Goal: Task Accomplishment & Management: Complete application form

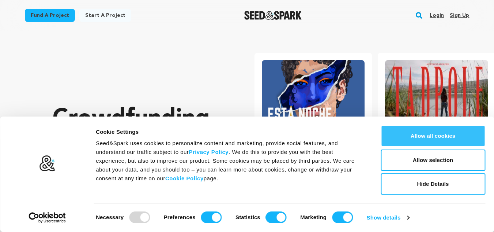
click at [422, 138] on button "Allow all cookies" at bounding box center [433, 135] width 105 height 21
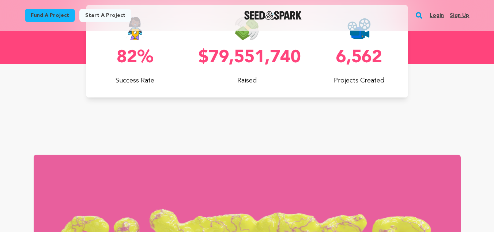
scroll to position [412, 0]
drag, startPoint x: 10, startPoint y: 1643, endPoint x: 101, endPoint y: 1815, distance: 193.9
click at [456, 14] on link "Sign up" at bounding box center [459, 16] width 19 height 12
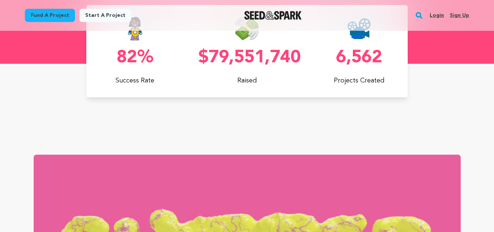
scroll to position [0, 0]
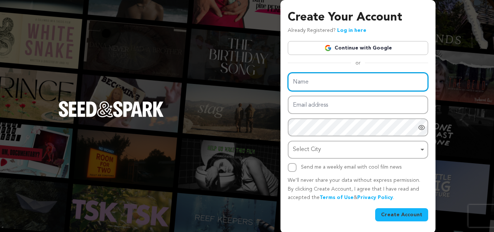
click at [324, 85] on input "Name" at bounding box center [358, 81] width 140 height 19
type input "Anna Lois"
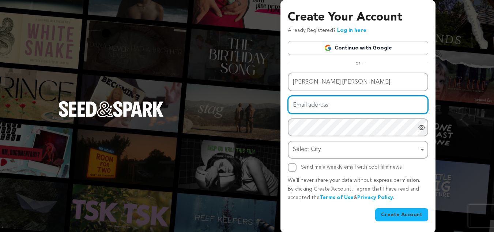
click at [307, 104] on input "Email address" at bounding box center [358, 104] width 140 height 19
type input "[EMAIL_ADDRESS][DOMAIN_NAME]"
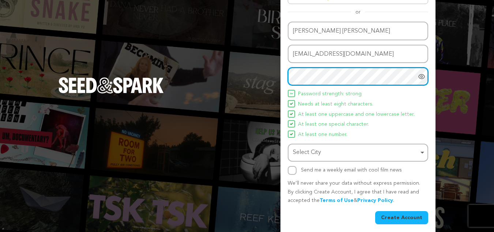
scroll to position [55, 0]
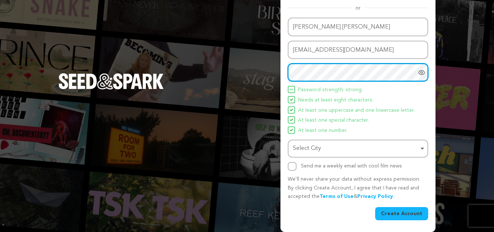
click at [370, 146] on div "Select City Remove item" at bounding box center [356, 148] width 126 height 11
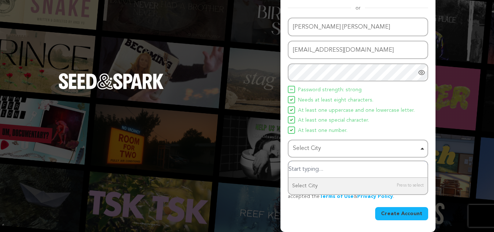
click at [312, 170] on input "Select City" at bounding box center [358, 169] width 139 height 16
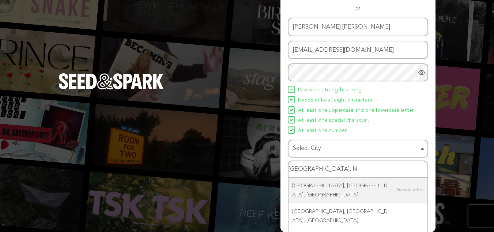
type input "hillsborough, NJ"
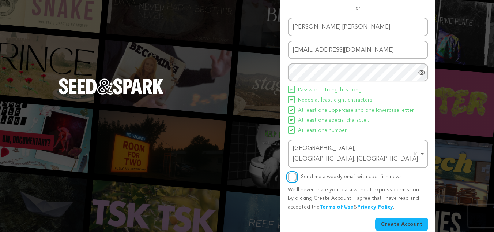
click at [293, 172] on input "Send me a weekly email with cool film news" at bounding box center [292, 176] width 9 height 9
checkbox input "true"
click at [395, 217] on button "Create Account" at bounding box center [401, 223] width 53 height 13
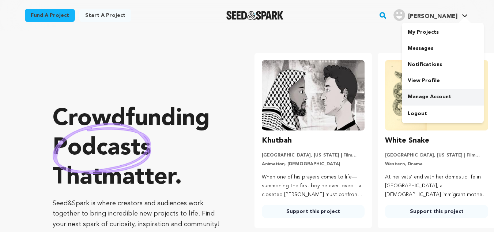
click at [446, 95] on link "Manage Account" at bounding box center [443, 97] width 82 height 16
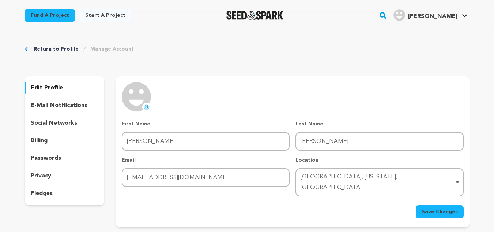
click at [56, 123] on p "social networks" at bounding box center [54, 123] width 46 height 9
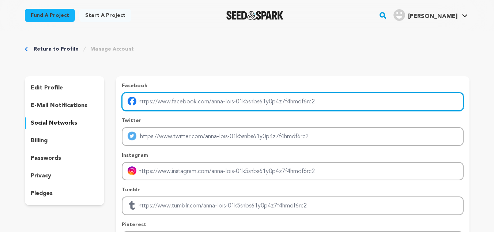
click at [153, 102] on input "Enter facebook profile link" at bounding box center [293, 101] width 342 height 19
type input "https://web.facebook.com/valueans"
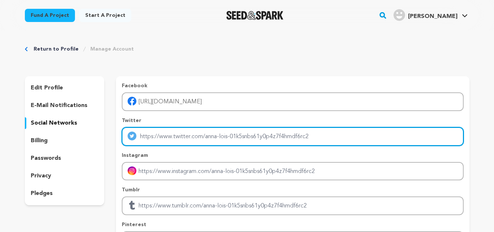
click at [184, 131] on input "Enter twitter profile link" at bounding box center [293, 136] width 342 height 19
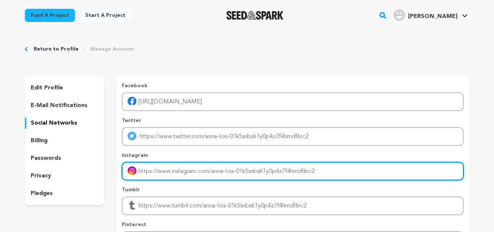
click at [202, 169] on input "Enter instagram handle link" at bounding box center [293, 171] width 342 height 19
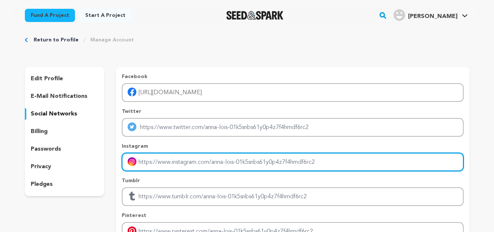
scroll to position [8, 0]
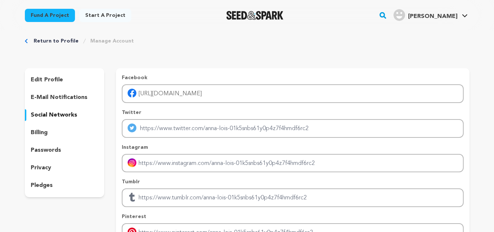
click at [52, 78] on p "edit profile" at bounding box center [47, 79] width 32 height 9
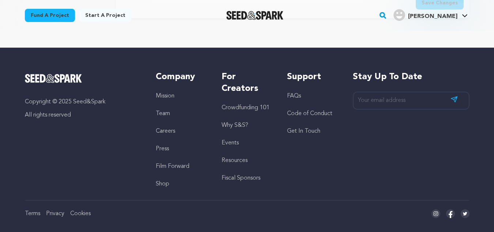
scroll to position [6, 0]
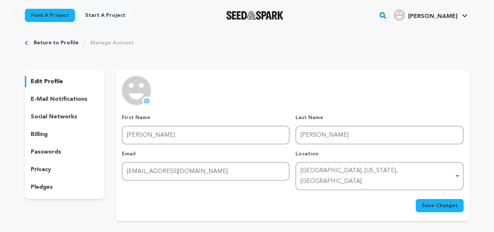
click at [442, 202] on span "Save Changes" at bounding box center [440, 205] width 36 height 7
click at [412, 38] on link "My Projects" at bounding box center [443, 32] width 82 height 16
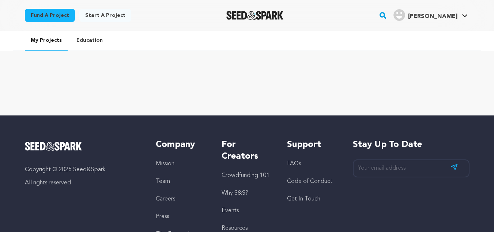
click at [94, 18] on link "Start a project" at bounding box center [105, 15] width 52 height 13
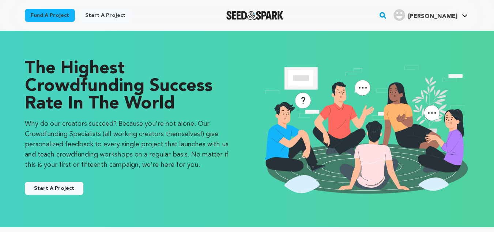
click at [71, 188] on button "Start A Project" at bounding box center [54, 187] width 59 height 13
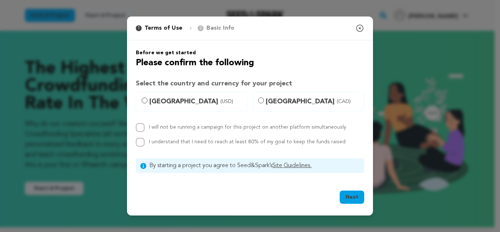
click at [167, 128] on label "I will not be running a campaign for this project on another platform simultane…" at bounding box center [247, 126] width 197 height 5
click at [144, 128] on input "I will not be running a campaign for this project on another platform simultane…" at bounding box center [140, 127] width 9 height 9
checkbox input "true"
click at [177, 140] on label "I understand that I need to reach at least 80% of my goal to keep the funds rai…" at bounding box center [247, 141] width 196 height 5
click at [144, 140] on input "I understand that I need to reach at least 80% of my goal to keep the funds rai…" at bounding box center [140, 142] width 9 height 9
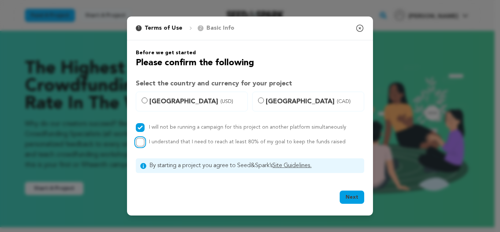
checkbox input "true"
click at [359, 25] on icon "button" at bounding box center [359, 28] width 9 height 9
